Goal: Task Accomplishment & Management: Complete application form

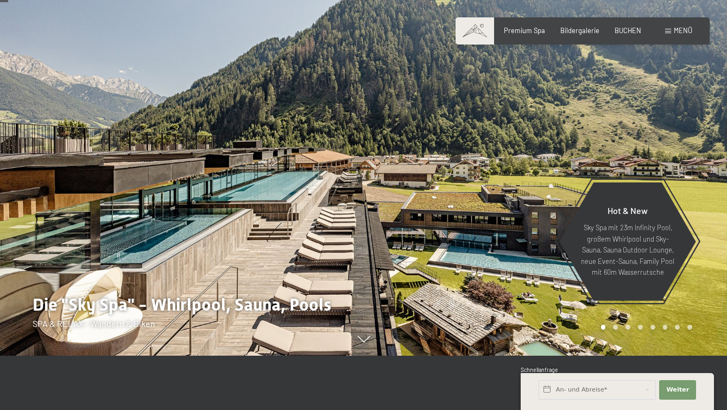
click at [624, 26] on div "Buchen Anfragen Premium Spa Bildergalerie BUCHEN Menü DE IT EN Gutschein Bilder…" at bounding box center [582, 31] width 219 height 10
click at [629, 30] on span "BUCHEN" at bounding box center [628, 28] width 27 height 9
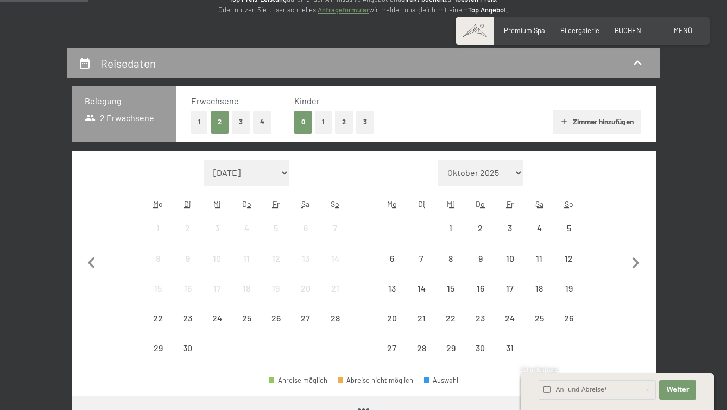
scroll to position [163, 0]
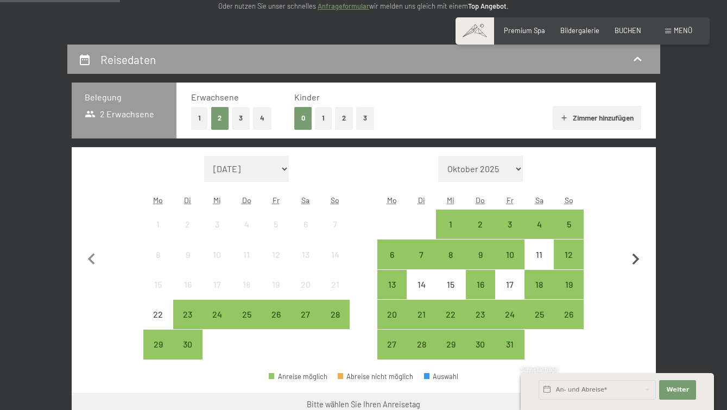
click at [638, 261] on icon "button" at bounding box center [636, 259] width 23 height 23
select select "2025-10-01"
select select "2025-11-01"
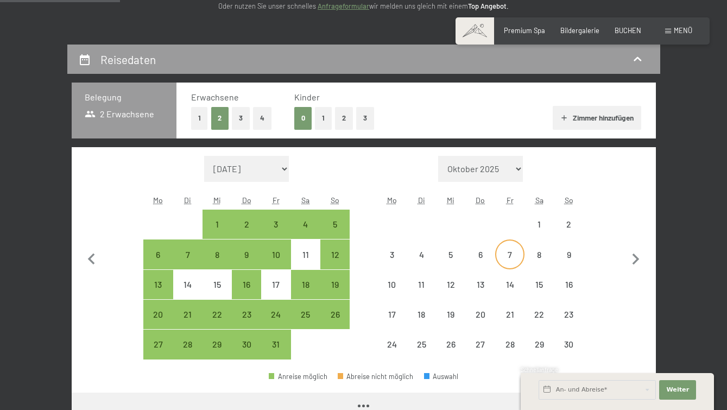
select select "2025-10-01"
select select "2025-11-01"
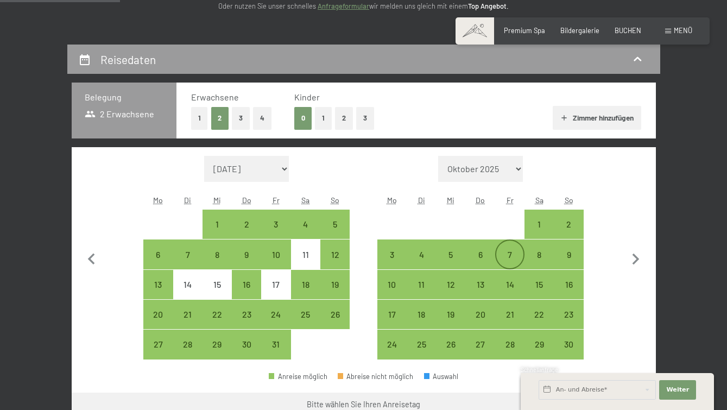
click at [509, 255] on div "7" at bounding box center [509, 263] width 27 height 27
select select "2025-10-01"
select select "2025-11-01"
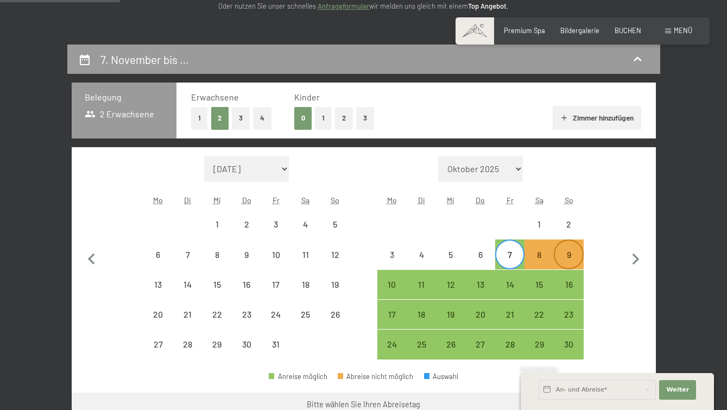
click at [567, 256] on div "9" at bounding box center [568, 263] width 27 height 27
select select "2025-10-01"
select select "2025-11-01"
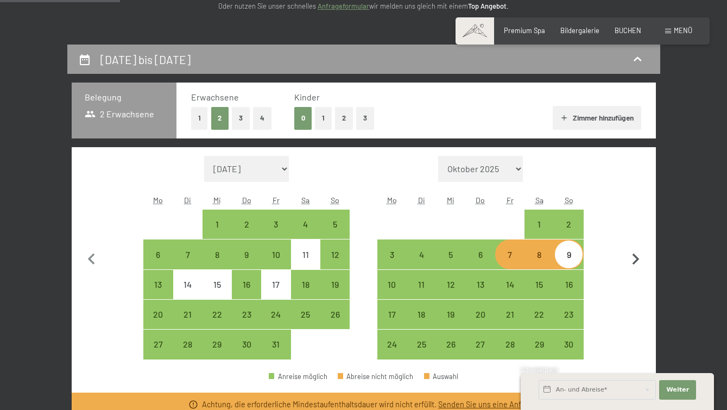
click at [629, 211] on button "button" at bounding box center [636, 258] width 23 height 204
select select "2025-11-01"
select select "2025-12-01"
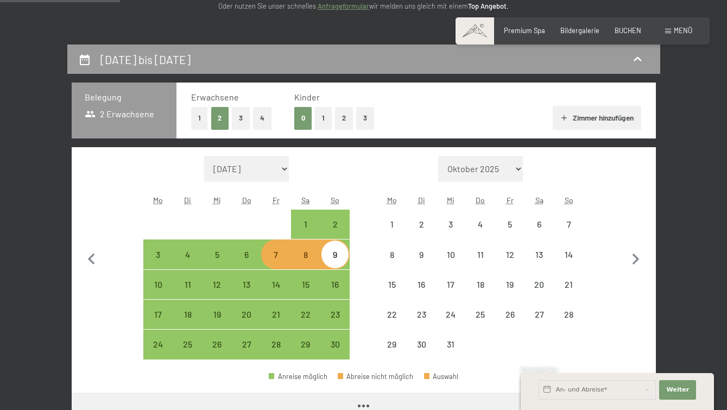
select select "2025-11-01"
select select "2025-12-01"
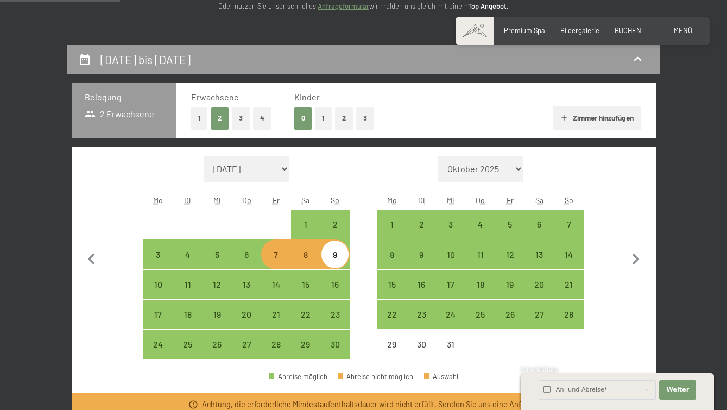
drag, startPoint x: 682, startPoint y: 137, endPoint x: 657, endPoint y: 103, distance: 42.4
click at [682, 135] on div "7. November bis 9. November 2025 Belegung 2 Erwachsene Erwachsene 1 2 3 4 Kinde…" at bounding box center [364, 384] width 658 height 679
drag, startPoint x: 276, startPoint y: 290, endPoint x: 284, endPoint y: 291, distance: 7.7
click at [276, 291] on div "14" at bounding box center [275, 293] width 27 height 27
select select "2025-11-01"
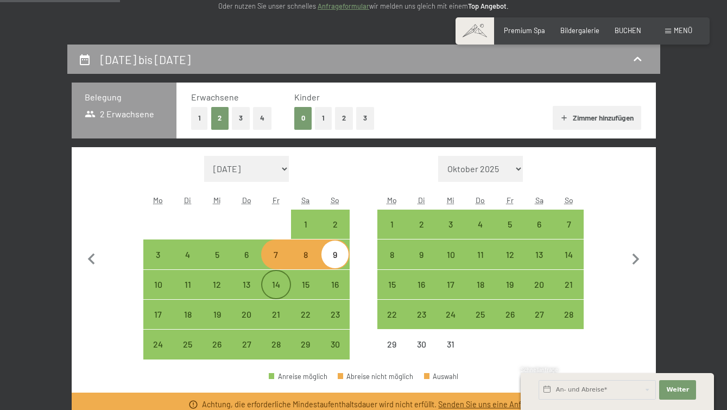
select select "2025-12-01"
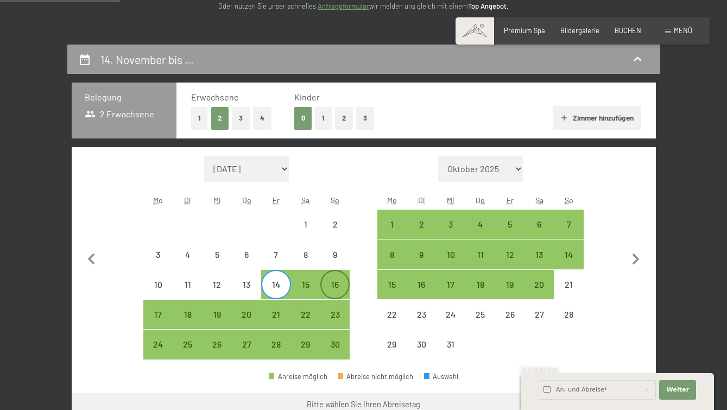
click at [335, 288] on div "16" at bounding box center [335, 293] width 27 height 27
select select "2025-11-01"
select select "2025-12-01"
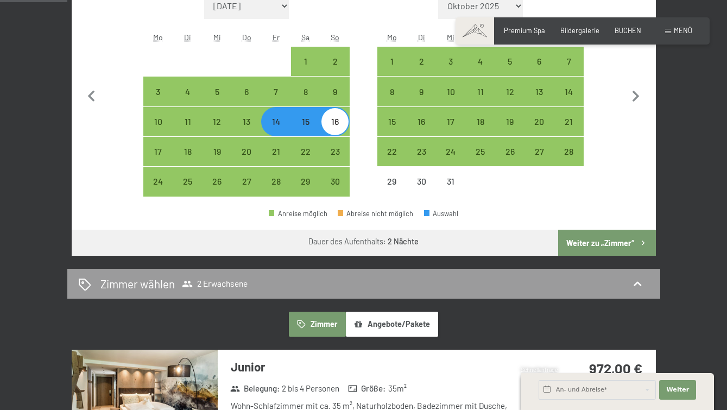
click at [604, 247] on button "Weiter zu „Zimmer“" at bounding box center [606, 243] width 97 height 26
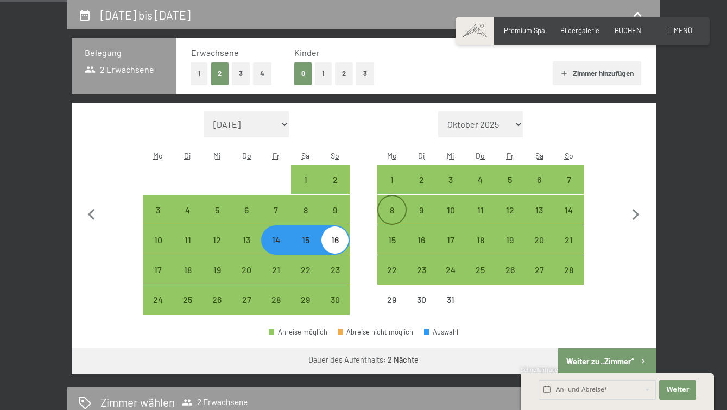
select select "2025-11-01"
select select "2025-12-01"
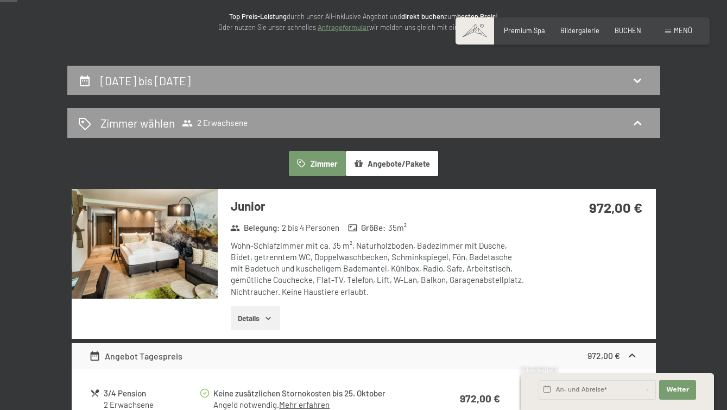
scroll to position [45, 0]
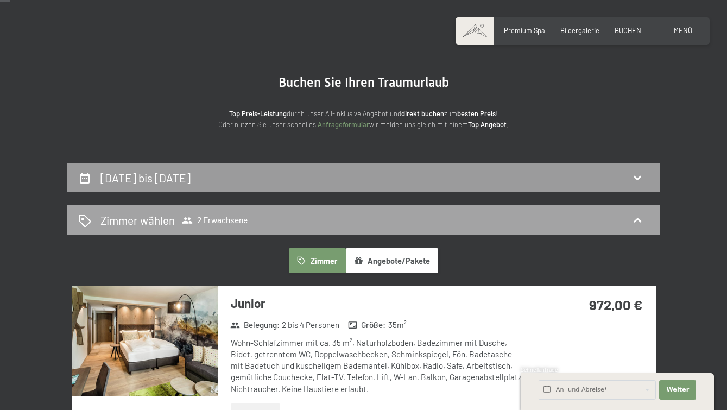
click at [227, 214] on span "Zimmer wählen 2 Erwachsene" at bounding box center [173, 220] width 147 height 16
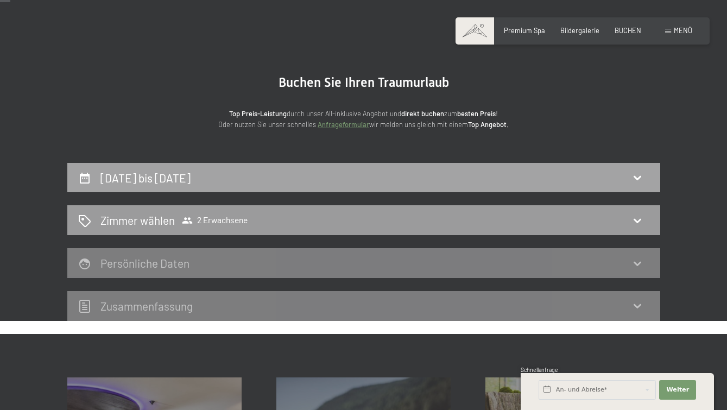
click at [195, 170] on div "14. November bis 16. November 2025" at bounding box center [147, 178] width 95 height 16
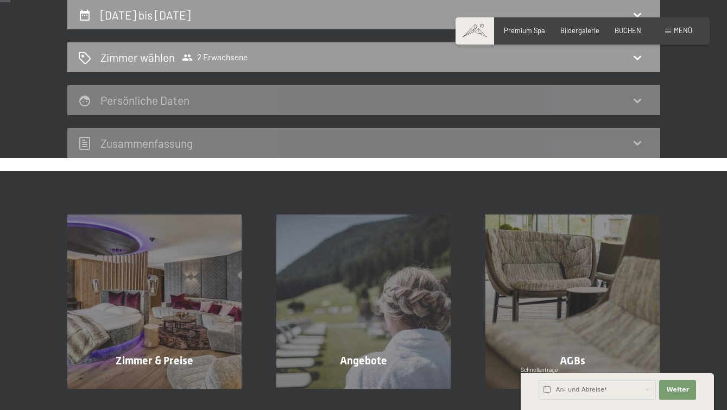
select select "2025-11-01"
select select "2025-12-01"
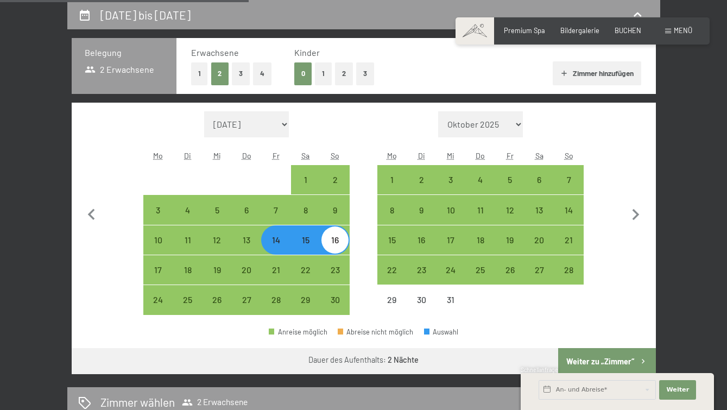
click at [237, 67] on button "3" at bounding box center [241, 73] width 18 height 22
select select "2025-11-01"
select select "2025-12-01"
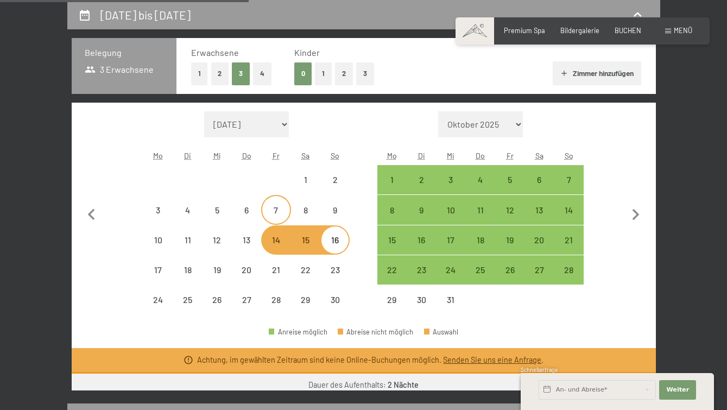
select select "2025-11-01"
select select "2025-12-01"
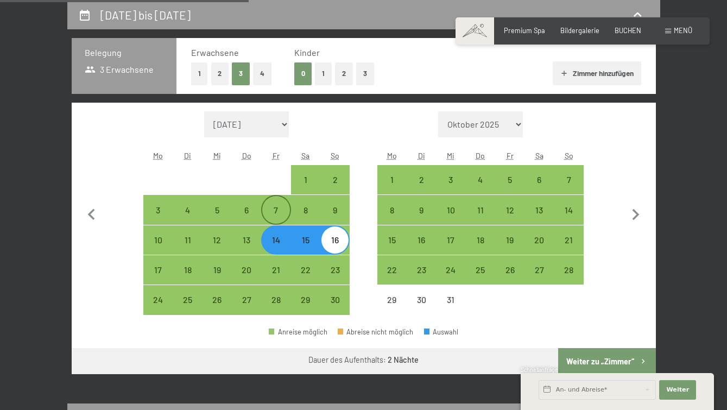
click at [274, 206] on div "7" at bounding box center [275, 219] width 27 height 27
select select "2025-11-01"
select select "2025-12-01"
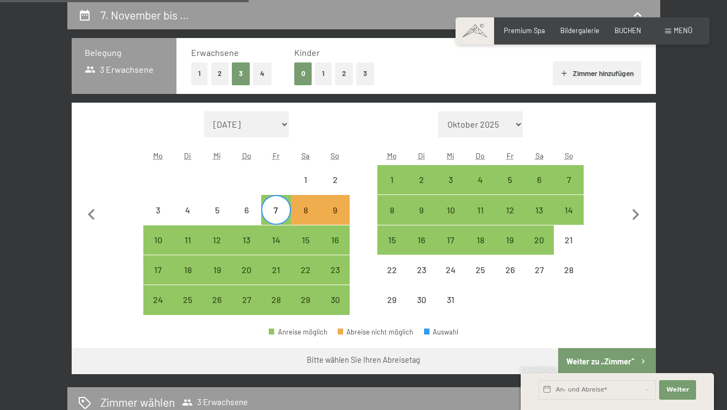
click at [280, 240] on span "Einwilligung Marketing*" at bounding box center [304, 236] width 90 height 11
click at [253, 240] on input "Einwilligung Marketing*" at bounding box center [247, 236] width 11 height 11
click at [275, 237] on span "Einwilligung Marketing*" at bounding box center [304, 236] width 90 height 11
click at [253, 237] on input "Einwilligung Marketing*" at bounding box center [247, 236] width 11 height 11
checkbox input "false"
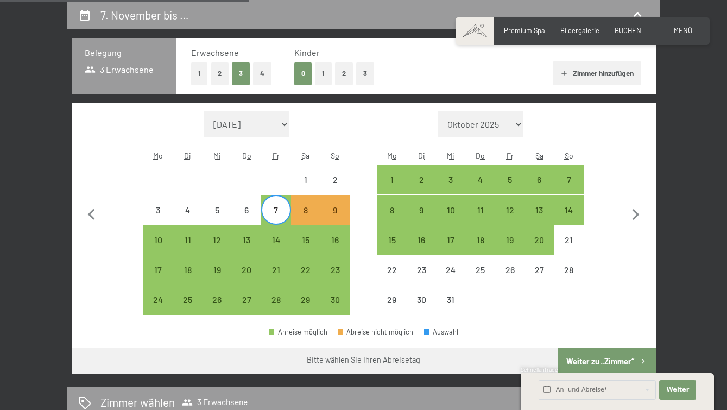
drag, startPoint x: 275, startPoint y: 244, endPoint x: 274, endPoint y: 232, distance: 12.0
click at [273, 216] on div "7" at bounding box center [275, 219] width 27 height 27
select select "2025-11-01"
select select "2025-12-01"
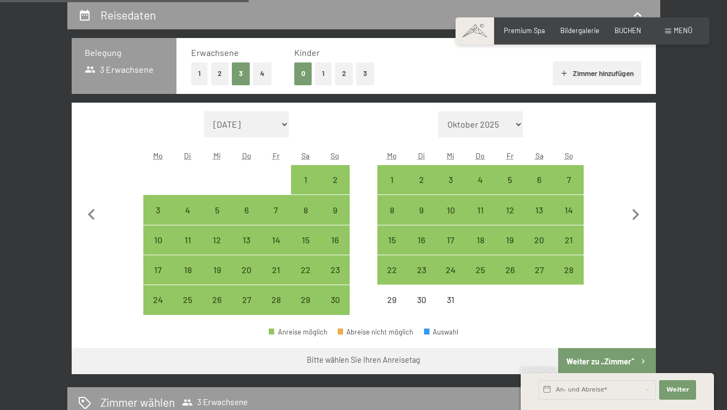
click at [276, 236] on span "Einwilligung Marketing*" at bounding box center [304, 236] width 90 height 11
click at [253, 236] on input "Einwilligung Marketing*" at bounding box center [247, 236] width 11 height 11
drag, startPoint x: 274, startPoint y: 235, endPoint x: 279, endPoint y: 242, distance: 7.8
click at [275, 236] on span "Einwilligung Marketing*" at bounding box center [304, 236] width 90 height 11
checkbox input "true"
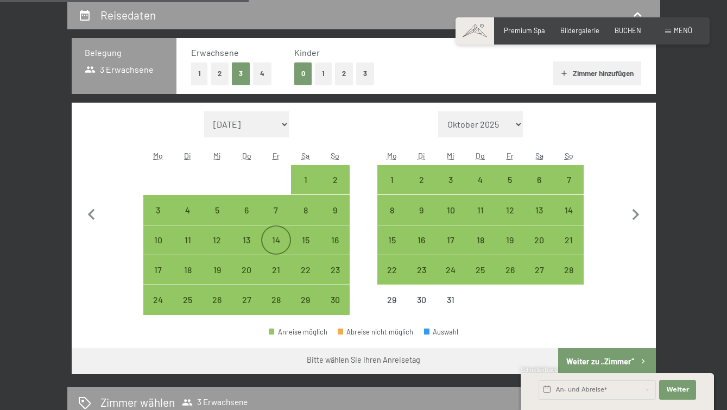
click at [276, 242] on div "14" at bounding box center [275, 249] width 27 height 27
select select "2025-11-01"
select select "2025-12-01"
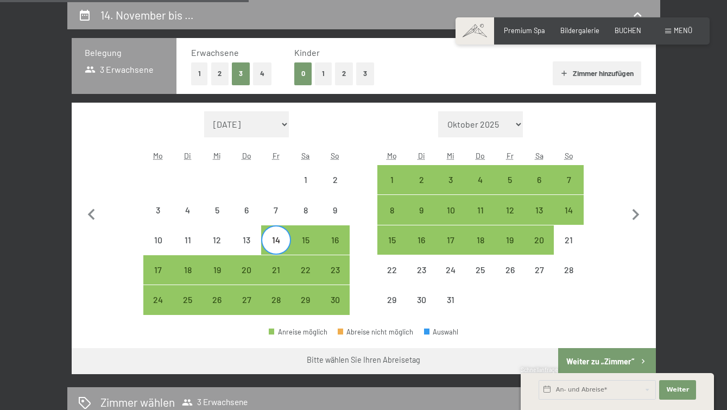
click at [338, 237] on span "Einwilligung Marketing*" at bounding box center [304, 236] width 90 height 11
click at [253, 237] on input "Einwilligung Marketing*" at bounding box center [247, 236] width 11 height 11
checkbox input "true"
click at [333, 242] on div "16" at bounding box center [335, 249] width 27 height 27
select select "2025-11-01"
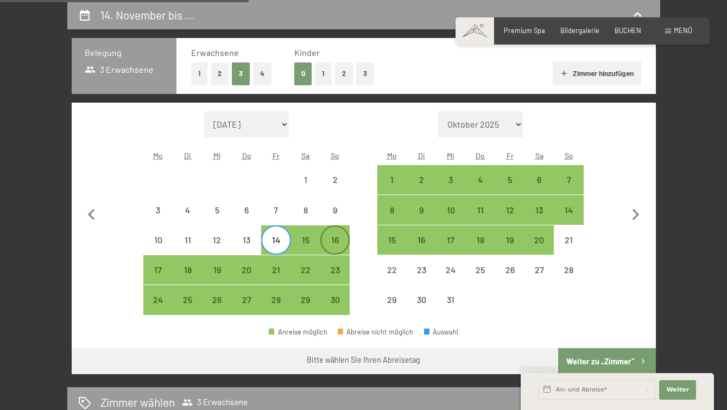
select select "2025-12-01"
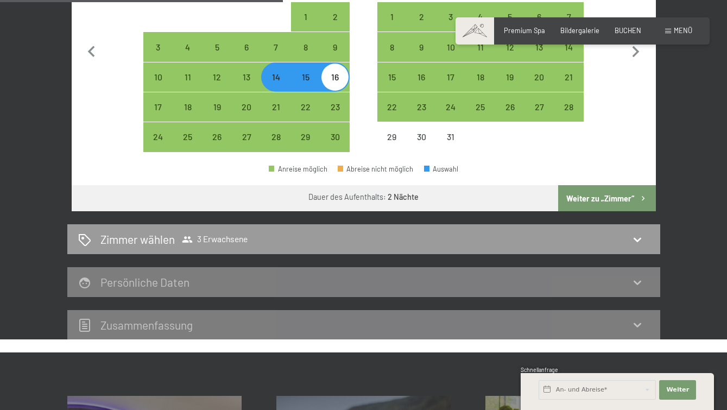
click at [599, 197] on button "Weiter zu „Zimmer“" at bounding box center [606, 198] width 97 height 26
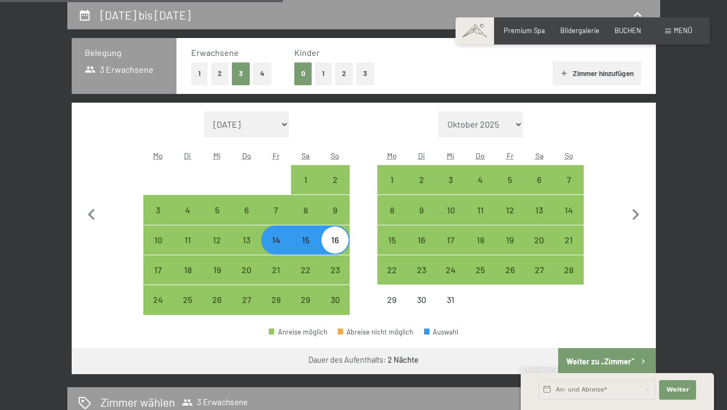
select select "2025-11-01"
select select "2025-12-01"
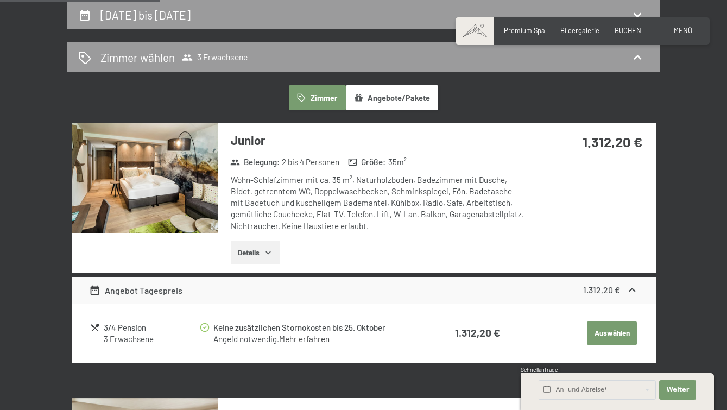
click at [140, 193] on img at bounding box center [145, 178] width 146 height 110
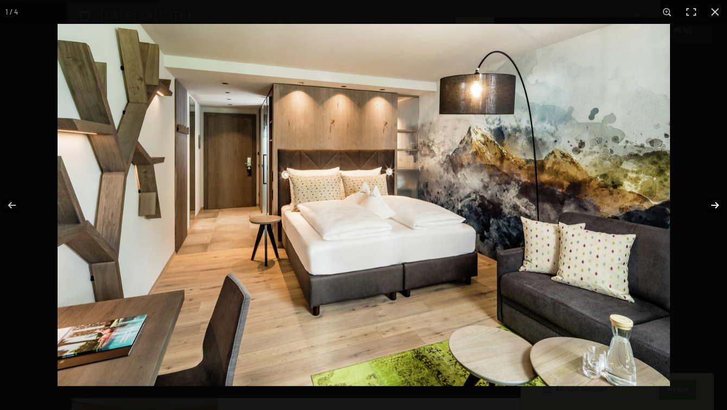
click at [712, 203] on button "button" at bounding box center [708, 205] width 38 height 54
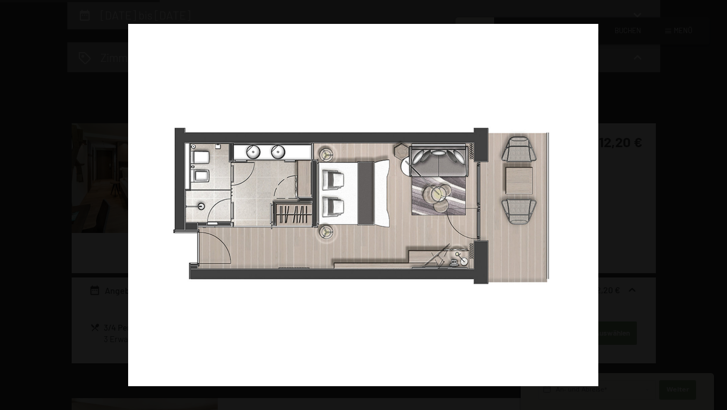
click at [712, 203] on button "button" at bounding box center [708, 205] width 38 height 54
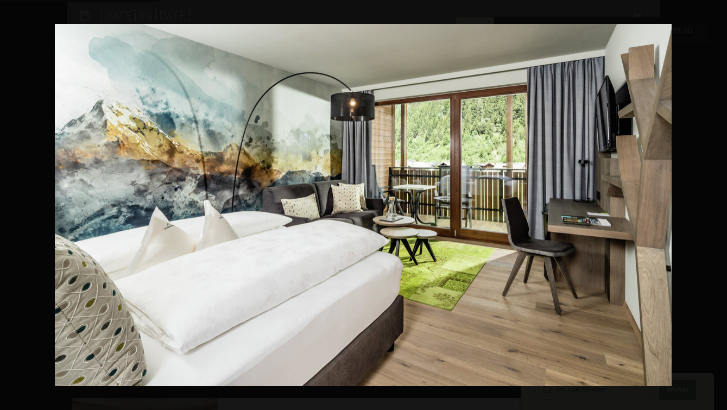
click at [712, 203] on button "button" at bounding box center [708, 205] width 38 height 54
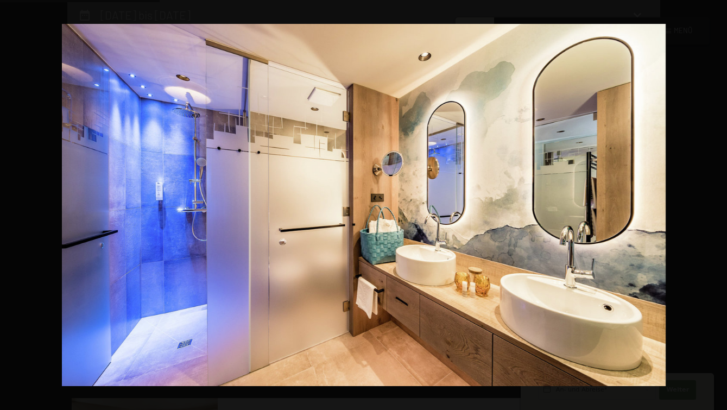
click at [712, 203] on button "button" at bounding box center [708, 205] width 38 height 54
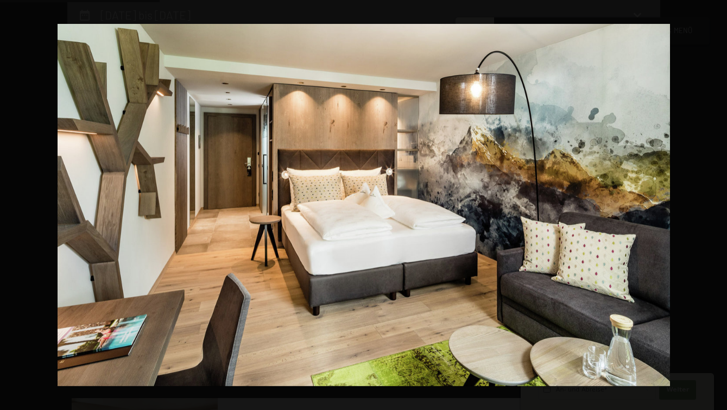
click at [712, 203] on button "button" at bounding box center [708, 205] width 38 height 54
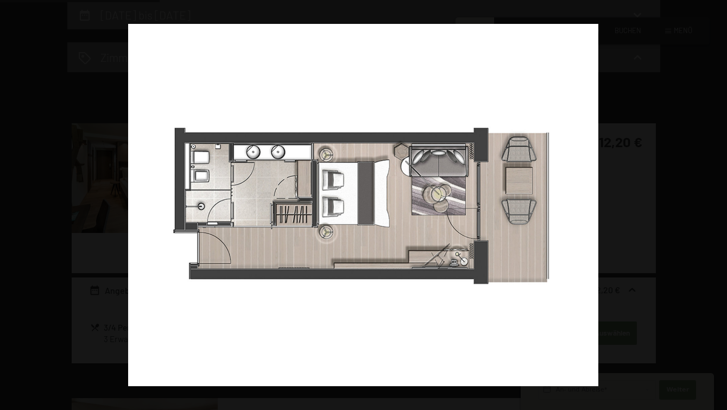
click at [712, 203] on button "button" at bounding box center [708, 205] width 38 height 54
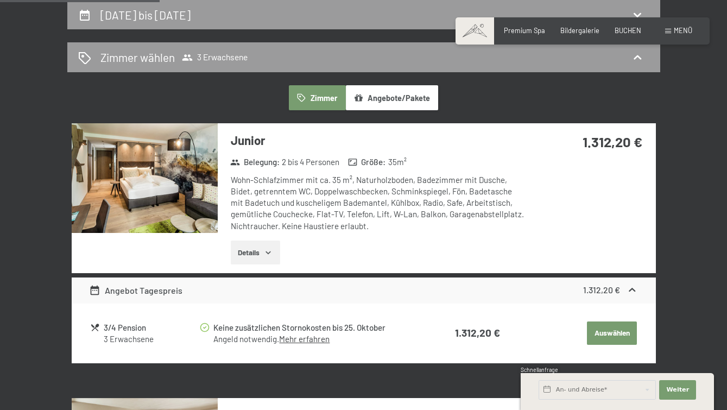
click at [0, 0] on button "button" at bounding box center [0, 0] width 0 height 0
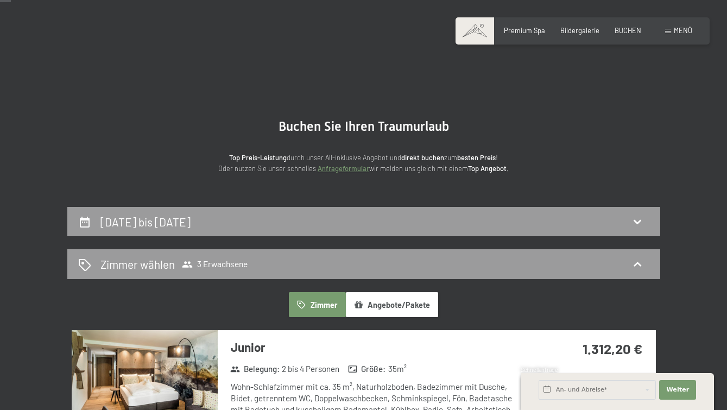
scroll to position [0, 0]
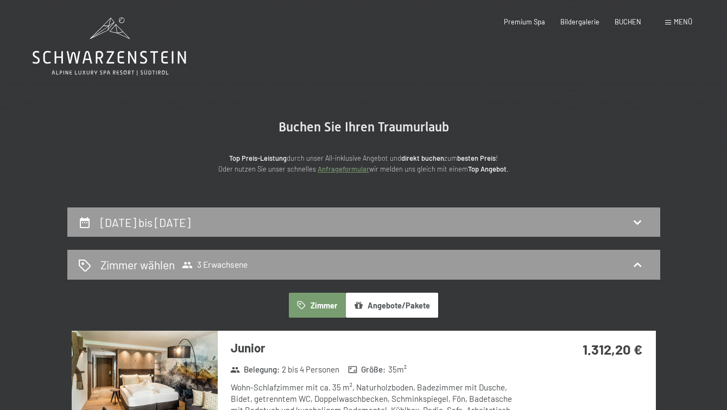
click at [340, 169] on link "Anfrageformular" at bounding box center [344, 169] width 52 height 9
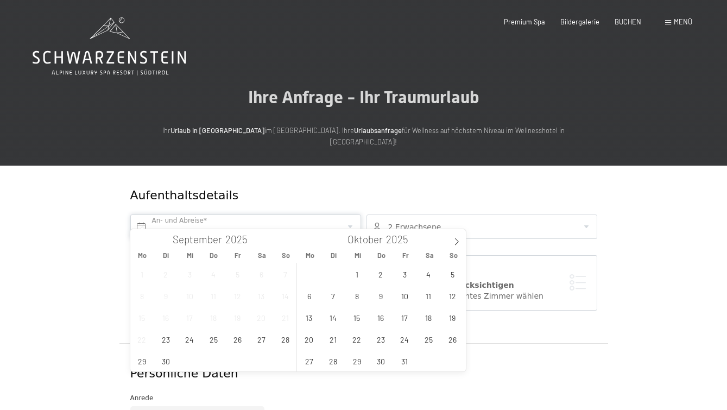
click at [209, 217] on input "text" at bounding box center [245, 227] width 231 height 24
click at [454, 238] on icon at bounding box center [457, 242] width 8 height 8
click at [406, 296] on span "7" at bounding box center [404, 295] width 21 height 21
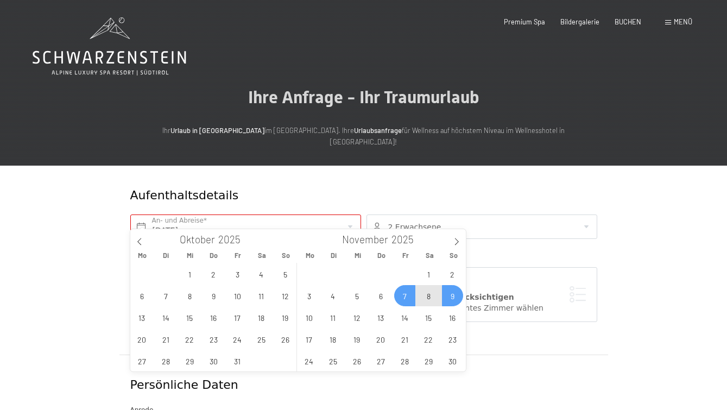
click at [449, 295] on span "9" at bounding box center [452, 295] width 21 height 21
type input "Fr. 07.11.2025 - So. 09.11.2025"
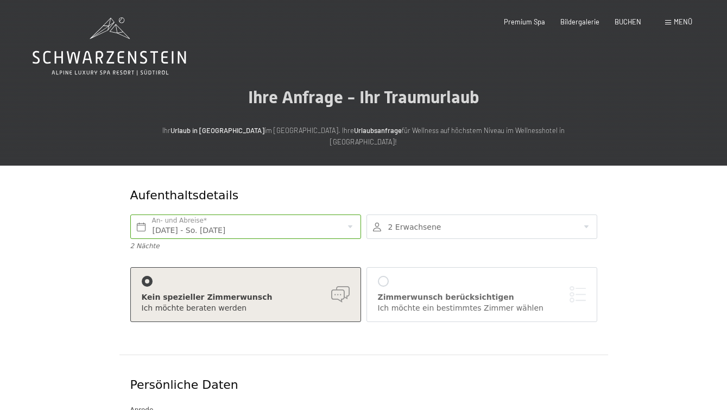
click at [417, 215] on div at bounding box center [482, 227] width 231 height 24
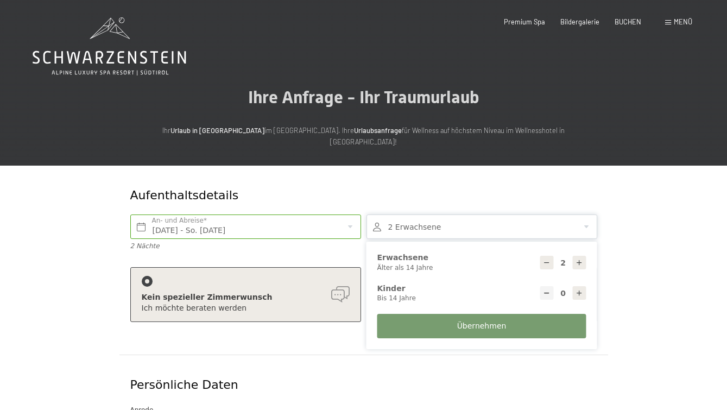
click at [579, 259] on icon at bounding box center [580, 263] width 8 height 8
type input "3"
drag, startPoint x: 521, startPoint y: 314, endPoint x: 521, endPoint y: 302, distance: 12.5
click at [521, 314] on button "Übernehmen" at bounding box center [481, 326] width 209 height 24
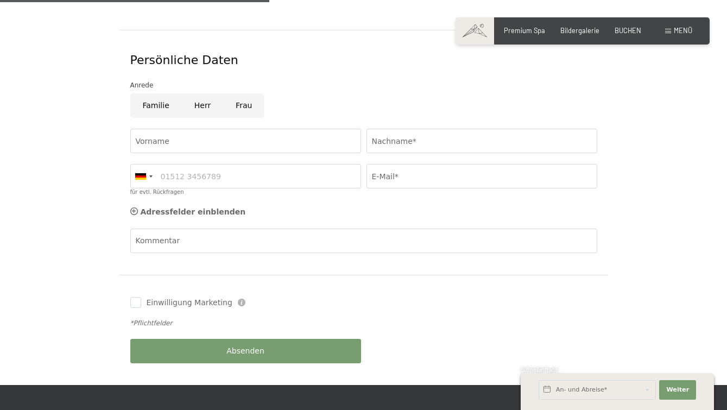
scroll to position [326, 0]
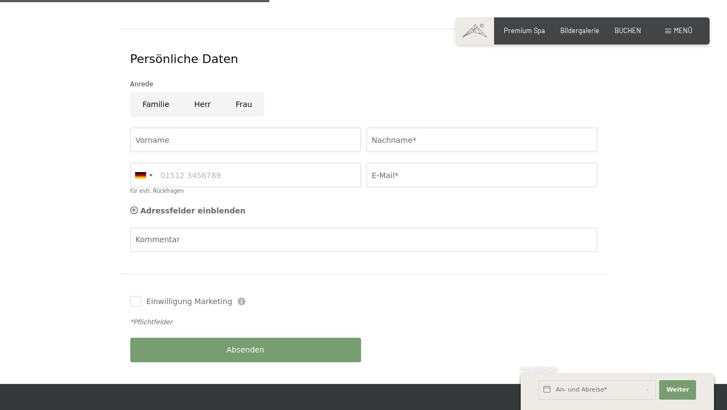
click at [231, 92] on input "Frau" at bounding box center [243, 104] width 41 height 24
radio input "true"
click at [192, 128] on input "Vorname" at bounding box center [245, 140] width 231 height 24
type input "Ines"
type input "Bacher"
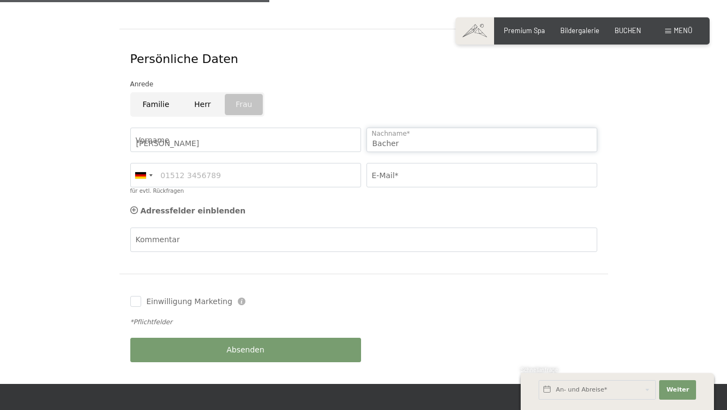
type input "06643722780"
type input "bacher.ines.katharina@gmail.com"
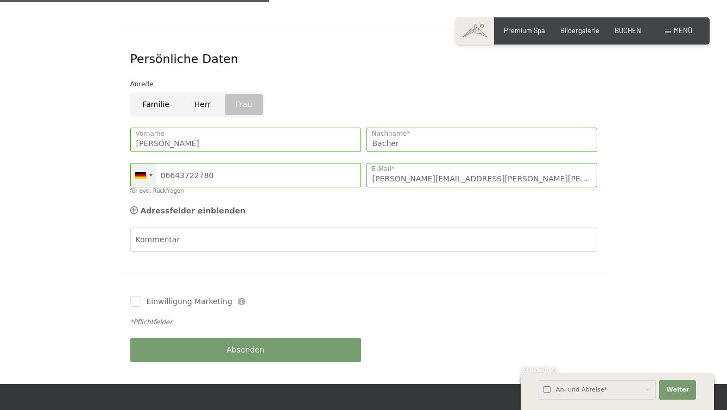
click at [148, 164] on div at bounding box center [143, 174] width 25 height 23
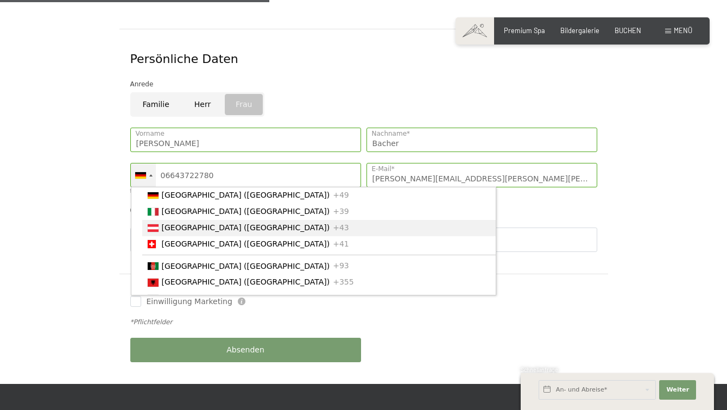
click at [177, 224] on li "Austria (Österreich) +43" at bounding box center [319, 228] width 354 height 16
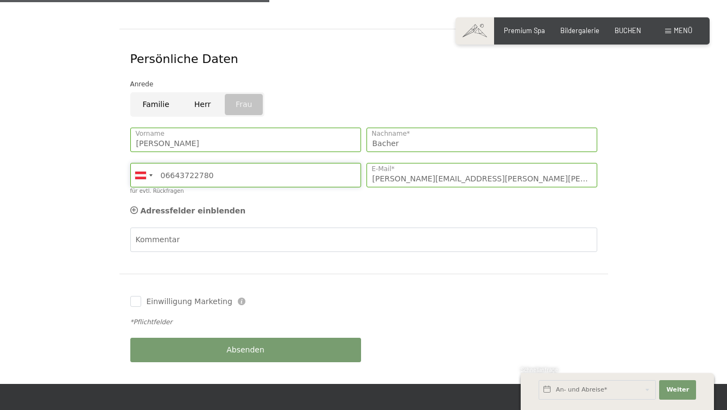
drag, startPoint x: 228, startPoint y: 159, endPoint x: 52, endPoint y: 173, distance: 177.1
click at [53, 173] on div "Aufenthaltsdetails Fr. 07.11.2025 - So. 09.11.2025 An- und Abreise* 2 Nächte 3 …" at bounding box center [364, 112] width 658 height 545
click at [388, 274] on div "Einwilligung Marketing Der Unterfertigte, der die Aufklärung laut Link gelesen …" at bounding box center [363, 329] width 489 height 110
click at [152, 297] on span "Einwilligung Marketing" at bounding box center [190, 302] width 86 height 11
click at [141, 296] on input "Einwilligung Marketing" at bounding box center [135, 301] width 11 height 11
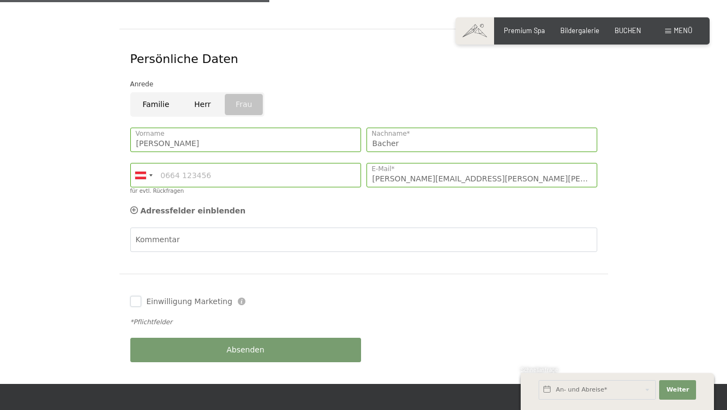
click at [137, 296] on input "Einwilligung Marketing" at bounding box center [135, 301] width 11 height 11
checkbox input "true"
click at [249, 345] on span "Absenden" at bounding box center [245, 350] width 38 height 11
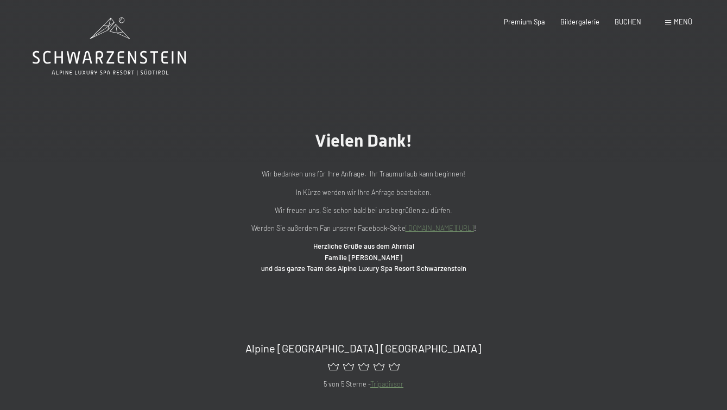
click at [124, 54] on icon at bounding box center [110, 46] width 154 height 58
